Goal: Task Accomplishment & Management: Manage account settings

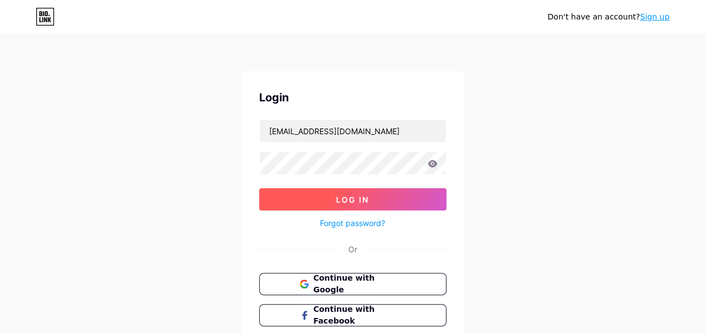
click at [358, 195] on span "Log In" at bounding box center [352, 199] width 33 height 9
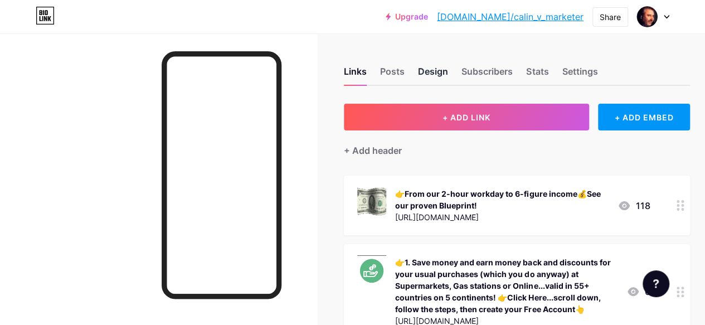
click at [442, 74] on div "Design" at bounding box center [433, 75] width 30 height 20
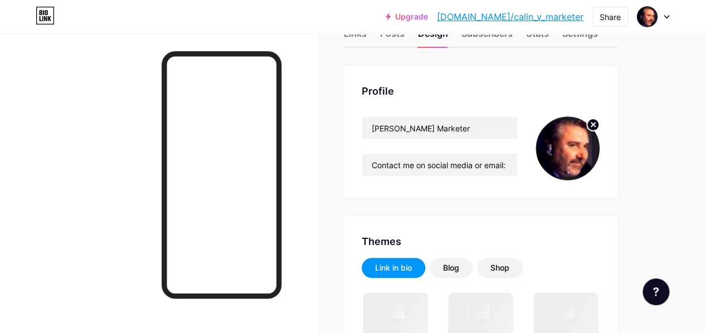
scroll to position [56, 0]
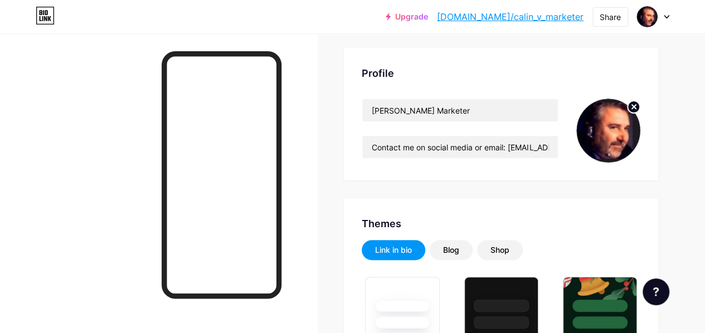
type input "#000000"
type input "#5e5050"
type input "#ffffff"
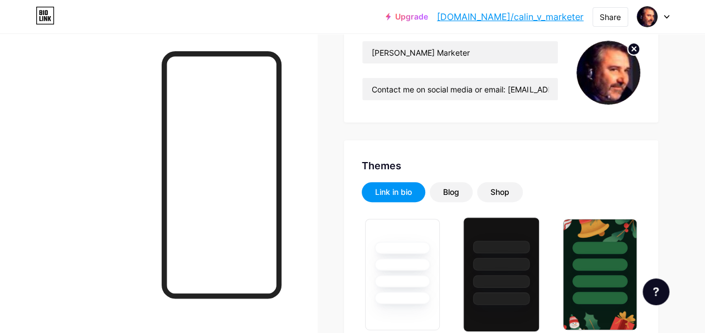
scroll to position [0, 0]
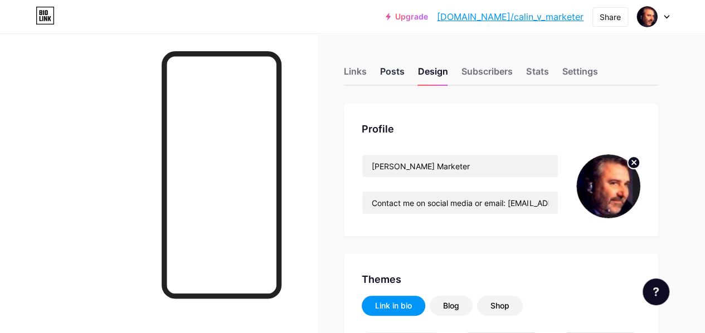
click at [399, 75] on div "Posts" at bounding box center [392, 75] width 25 height 20
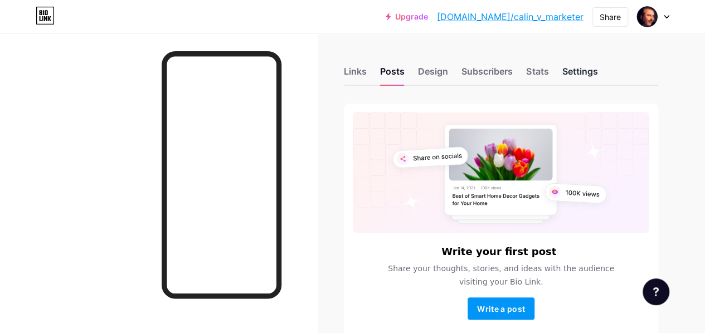
click at [592, 73] on div "Settings" at bounding box center [580, 75] width 36 height 20
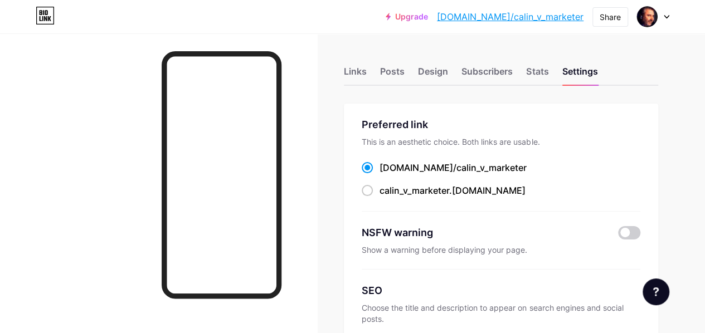
click at [667, 20] on div at bounding box center [653, 17] width 32 height 20
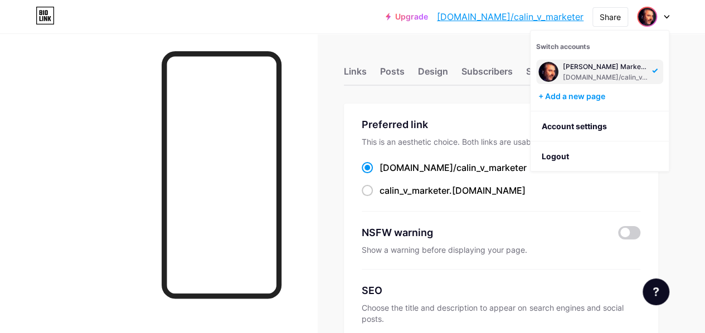
click at [667, 17] on icon at bounding box center [667, 17] width 4 height 3
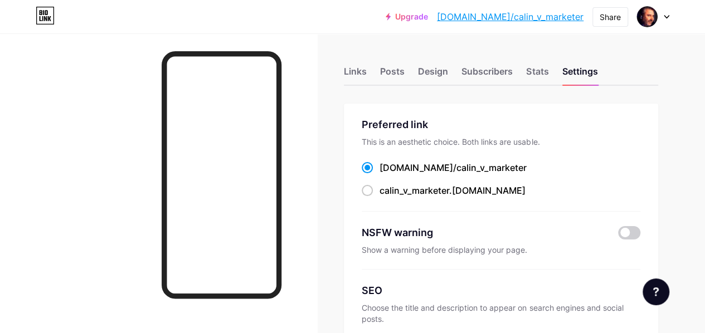
click at [512, 18] on link "[DOMAIN_NAME]/calin_v_marketer" at bounding box center [510, 16] width 147 height 13
